Goal: Entertainment & Leisure: Consume media (video, audio)

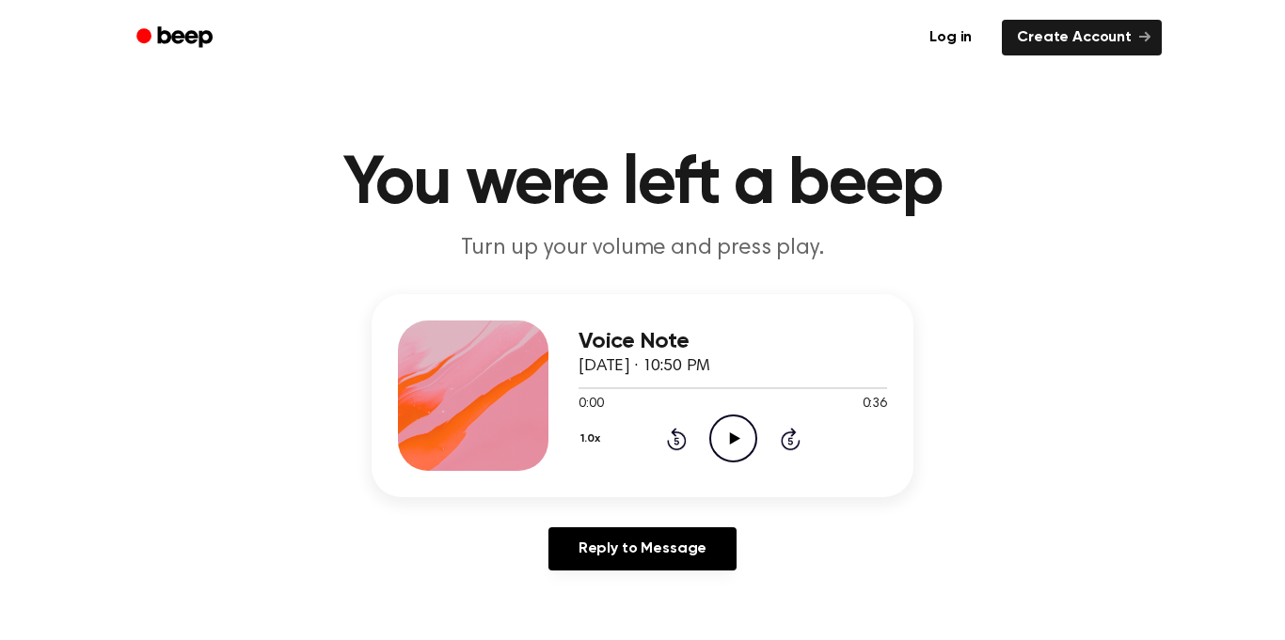
click at [727, 426] on icon "Play Audio" at bounding box center [733, 439] width 48 height 48
click at [729, 443] on icon at bounding box center [734, 439] width 10 height 12
click at [732, 426] on icon "Play Audio" at bounding box center [733, 439] width 48 height 48
click at [740, 439] on icon "Pause Audio" at bounding box center [733, 439] width 48 height 48
click at [730, 425] on icon "Play Audio" at bounding box center [733, 439] width 48 height 48
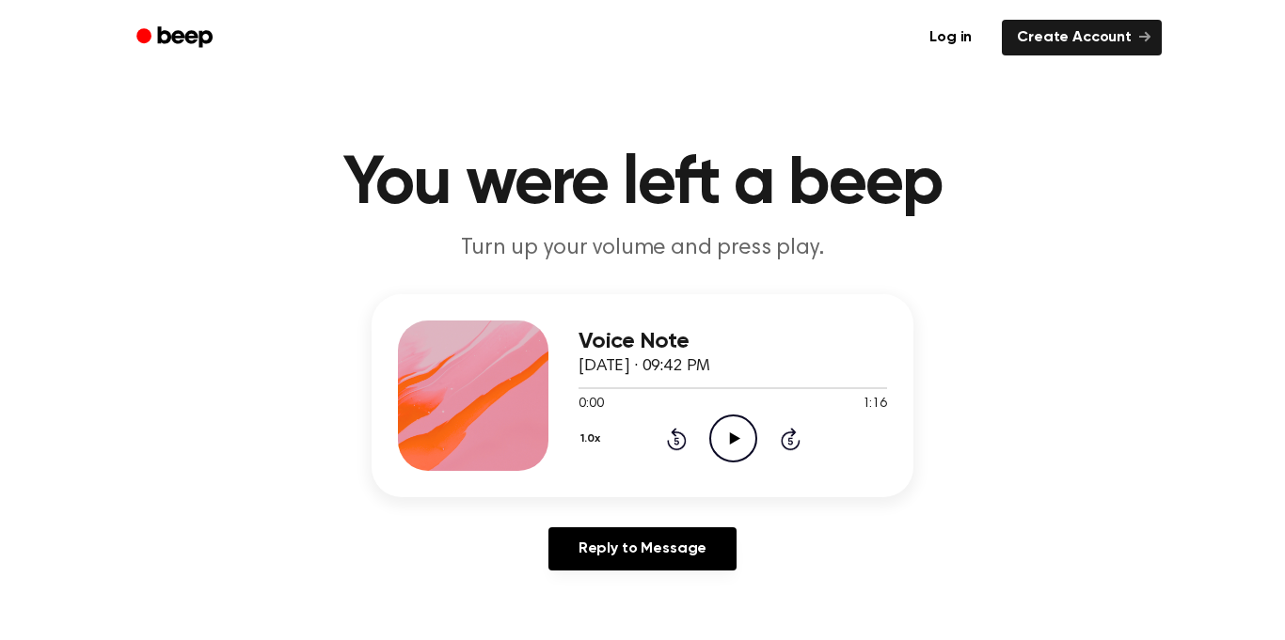
click at [724, 425] on icon "Play Audio" at bounding box center [733, 439] width 48 height 48
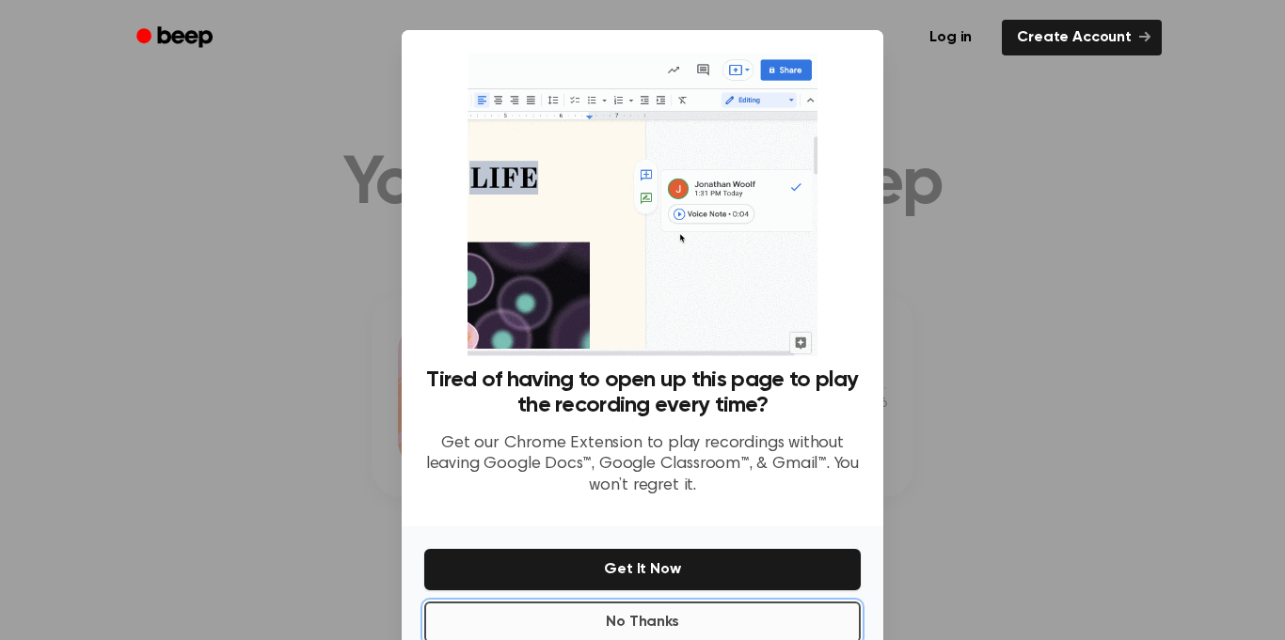
click at [797, 604] on button "No Thanks" at bounding box center [642, 622] width 436 height 41
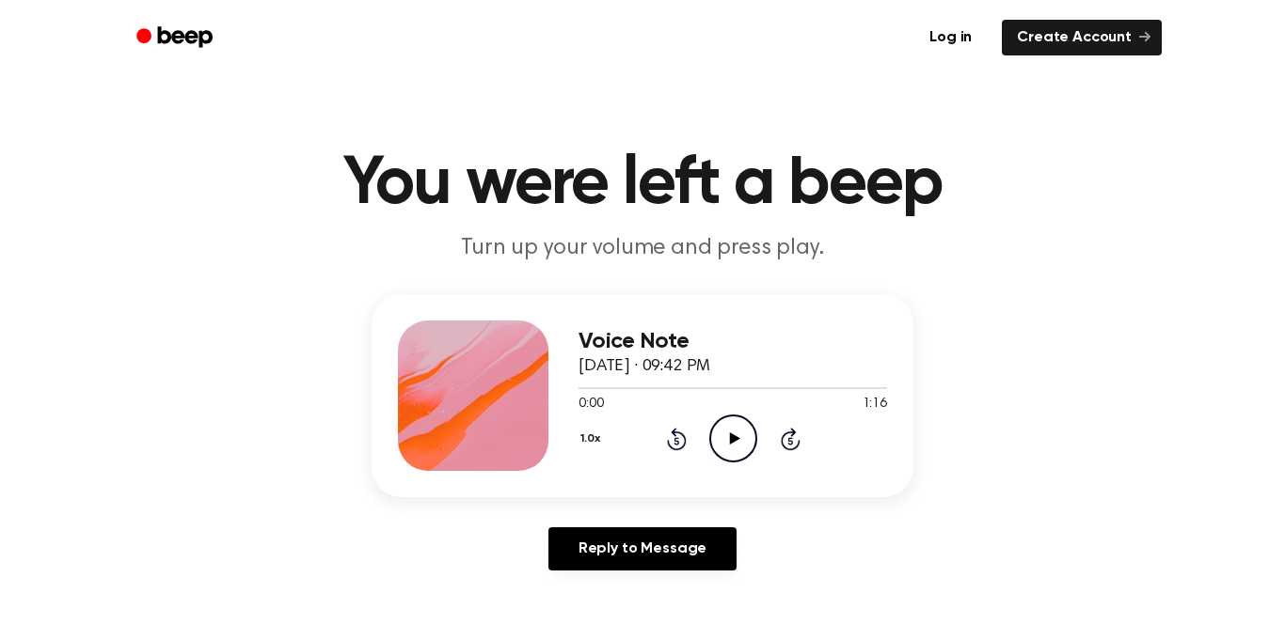
click at [738, 456] on icon "Play Audio" at bounding box center [733, 439] width 48 height 48
click at [720, 445] on icon "Play Audio" at bounding box center [733, 439] width 48 height 48
click at [714, 411] on div "0:00 0:43" at bounding box center [732, 405] width 308 height 20
click at [741, 454] on icon "Play Audio" at bounding box center [733, 439] width 48 height 48
click at [674, 434] on icon at bounding box center [677, 439] width 20 height 23
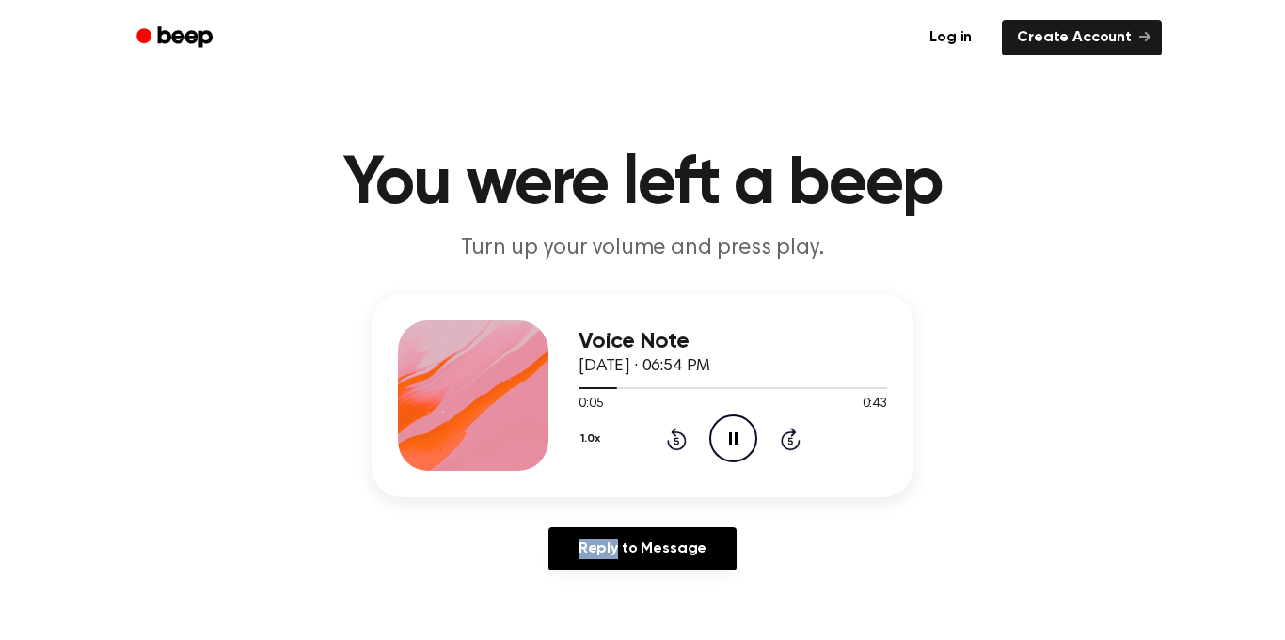
click at [674, 434] on icon at bounding box center [677, 439] width 20 height 23
click at [727, 437] on icon "Play Audio" at bounding box center [733, 439] width 48 height 48
click at [682, 450] on icon "Rewind 5 seconds" at bounding box center [676, 439] width 21 height 24
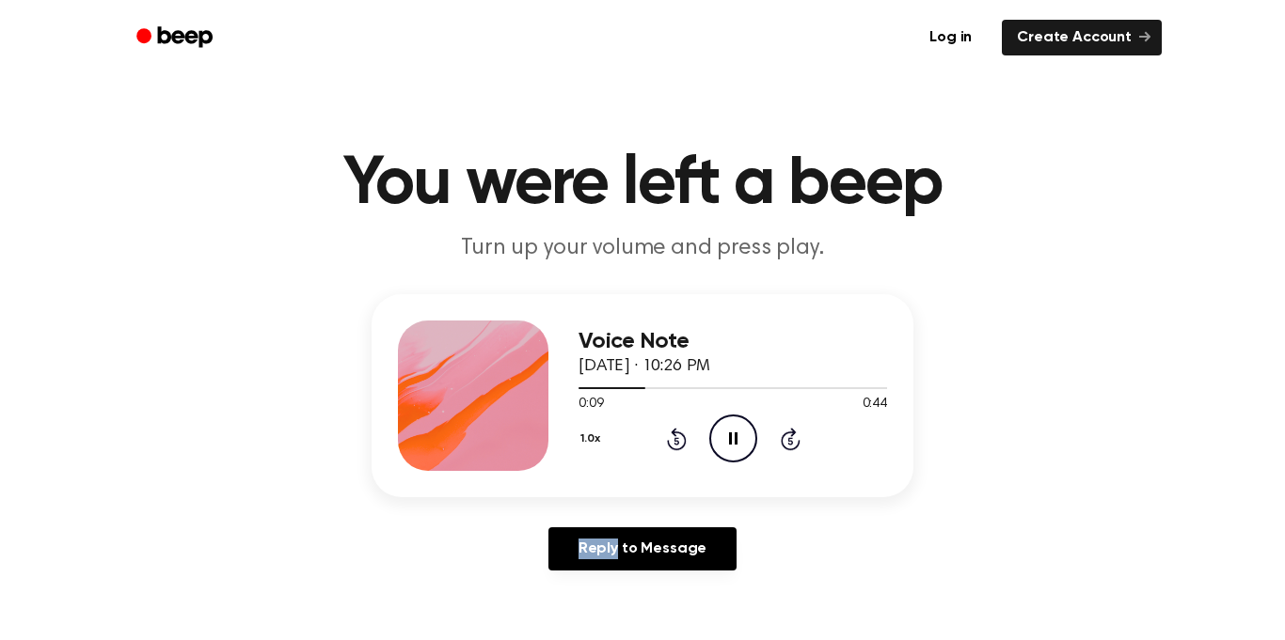
click at [682, 450] on icon "Rewind 5 seconds" at bounding box center [676, 439] width 21 height 24
click at [736, 425] on icon "Play Audio" at bounding box center [733, 439] width 48 height 48
